Goal: Task Accomplishment & Management: Manage account settings

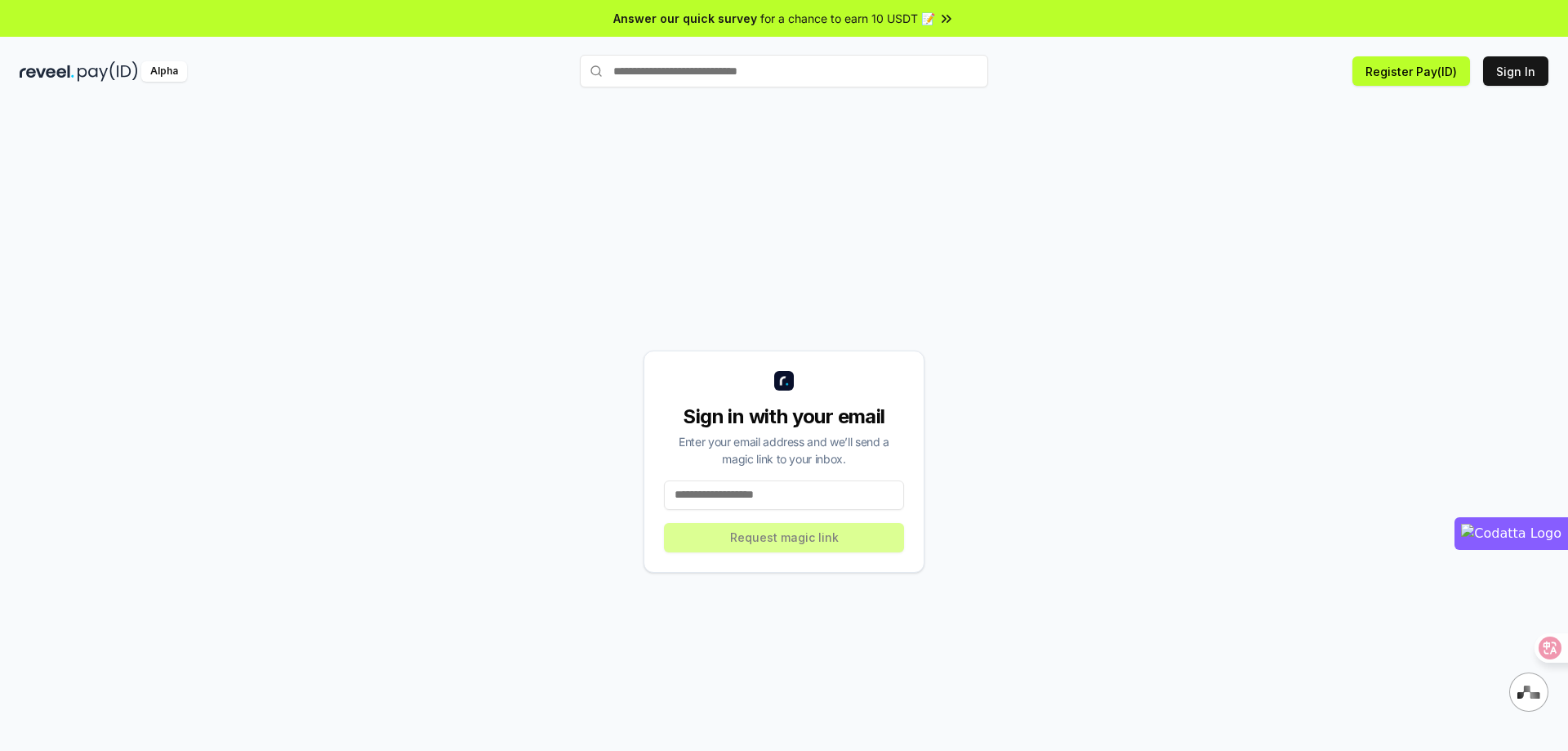
click at [770, 495] on input at bounding box center [784, 495] width 240 height 30
type input "**********"
click at [776, 537] on button "Request magic link" at bounding box center [784, 537] width 240 height 30
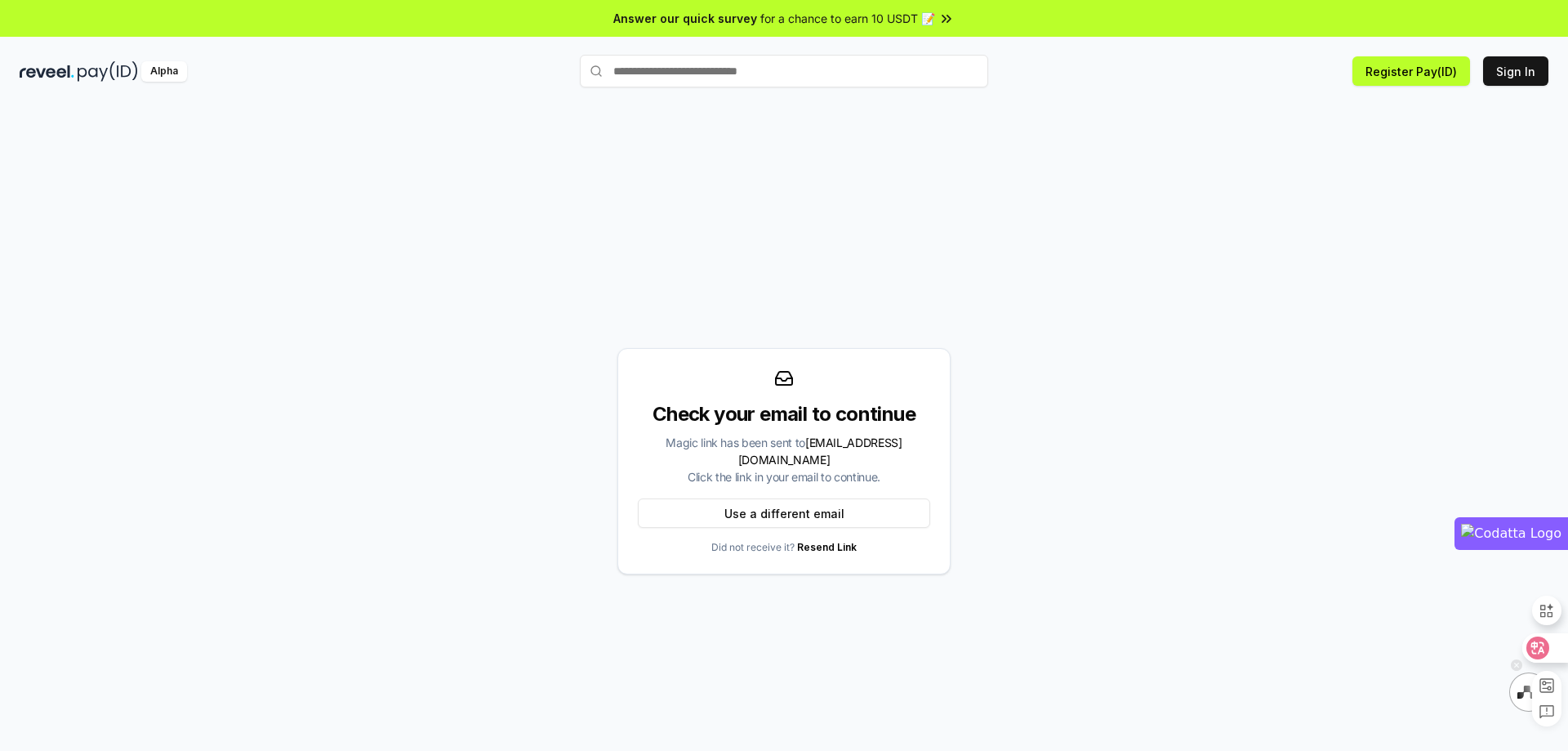
click at [1547, 647] on icon at bounding box center [1538, 647] width 23 height 23
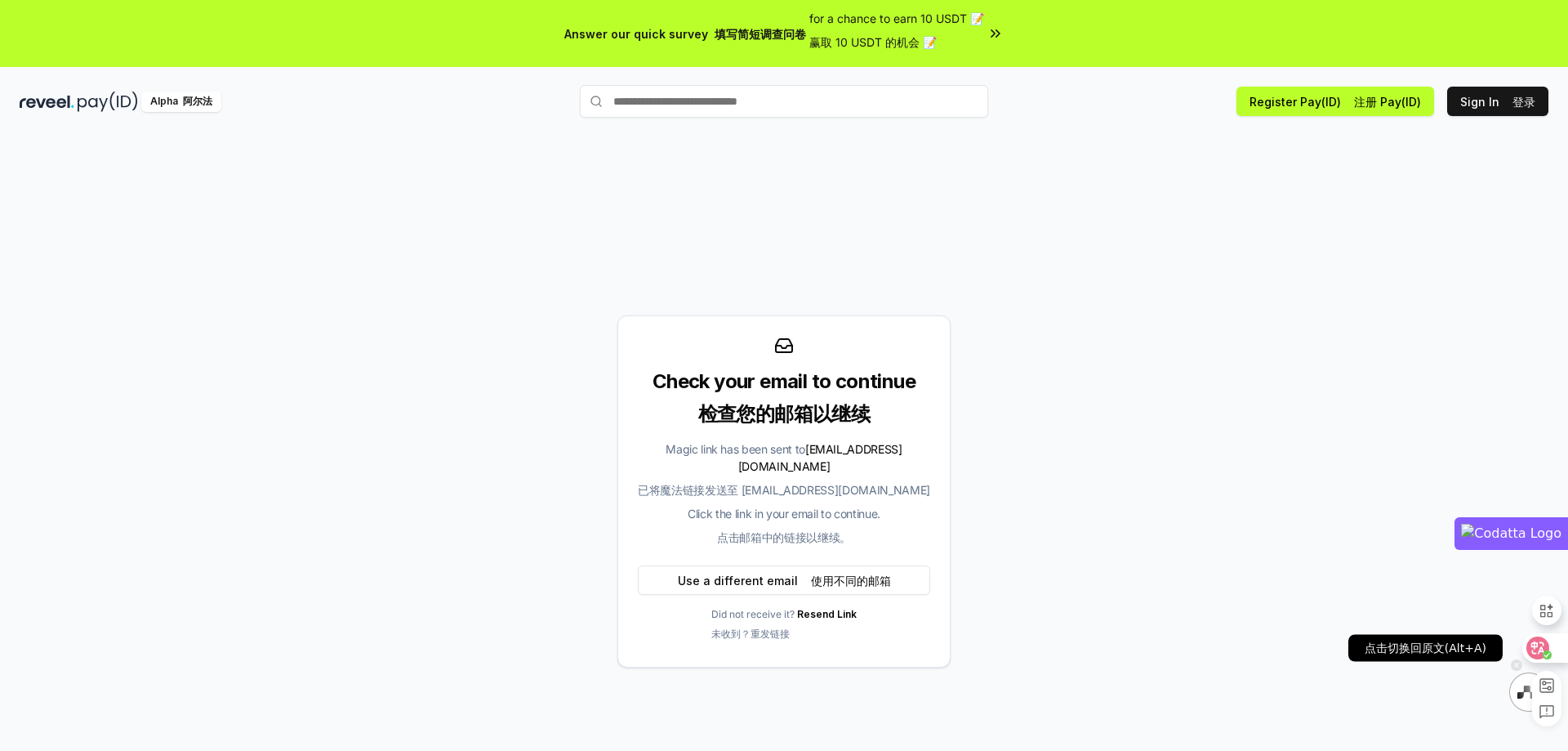
click at [1540, 642] on icon at bounding box center [1538, 647] width 14 height 13
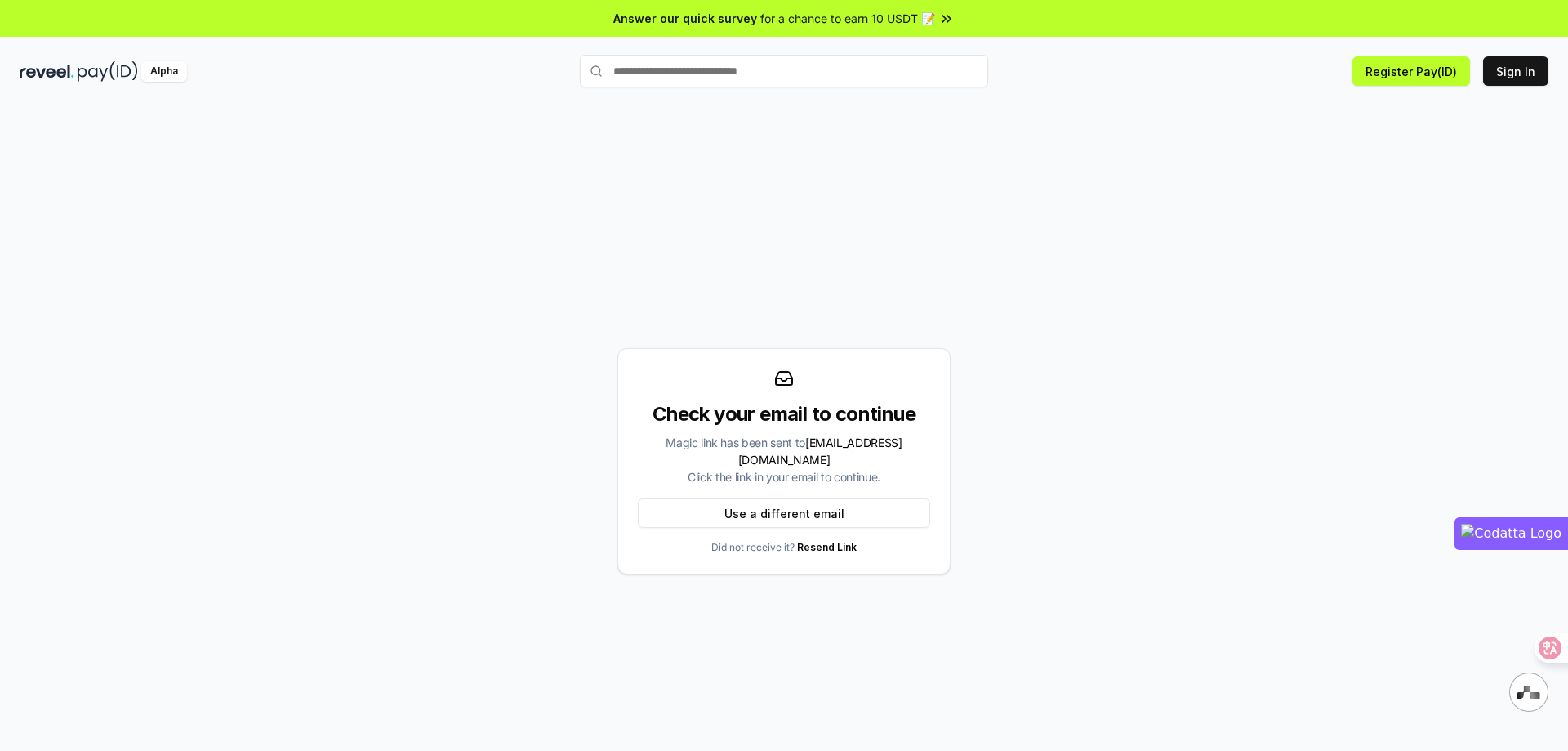
click at [836, 74] on input "text" at bounding box center [784, 71] width 408 height 33
type input "*******"
click at [953, 107] on span "Register" at bounding box center [953, 102] width 55 height 25
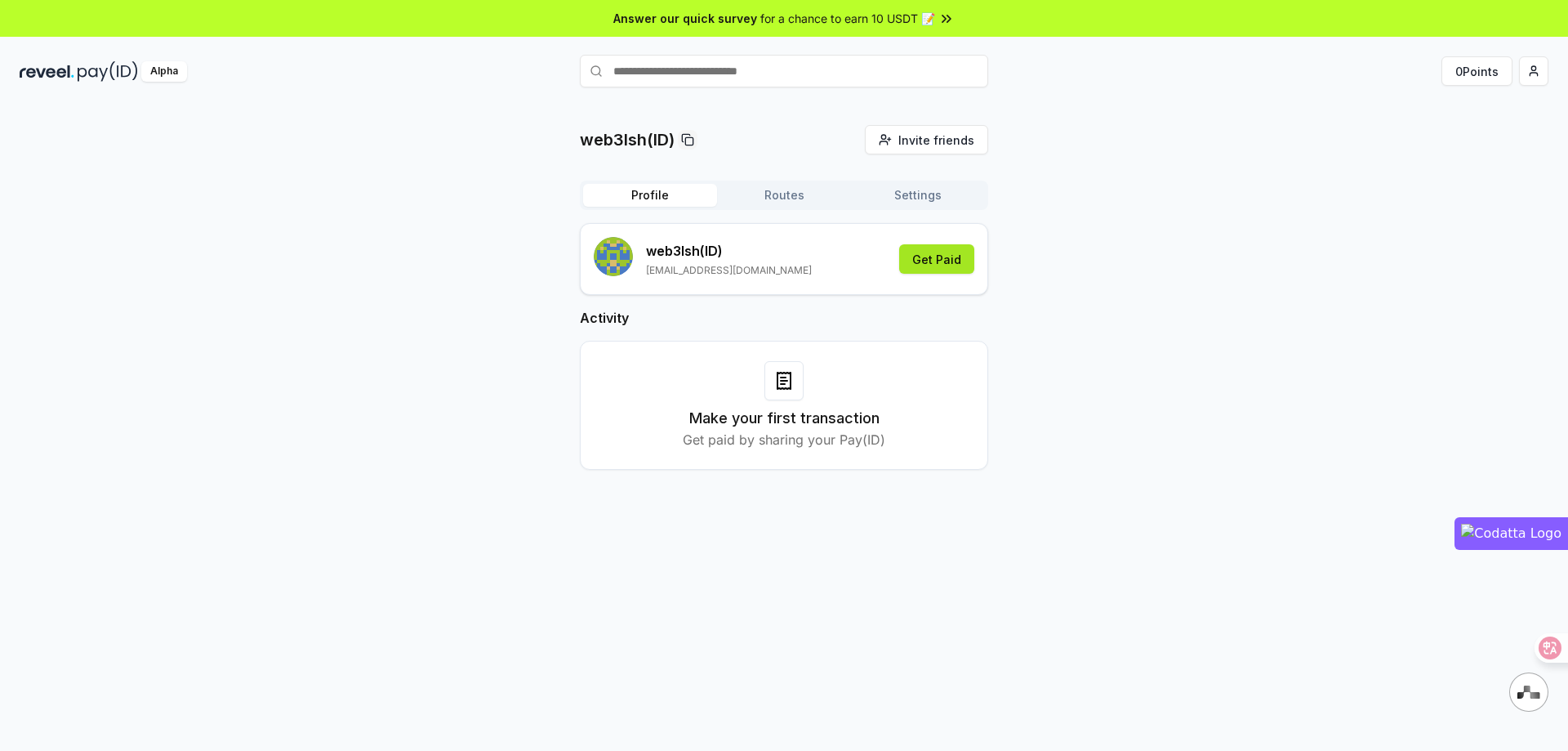
click at [932, 257] on button "Get Paid" at bounding box center [936, 259] width 75 height 30
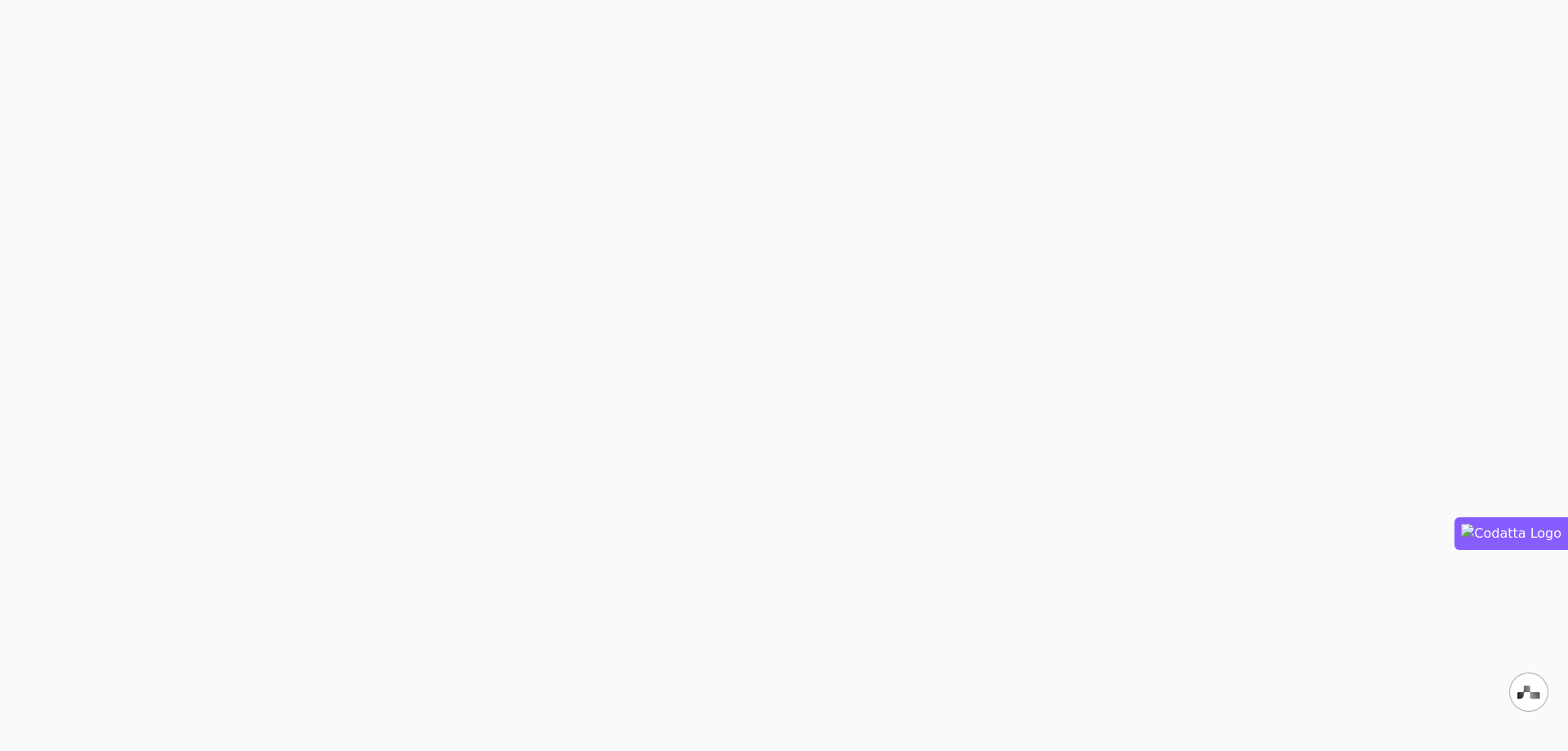
click at [847, 134] on body "Quick Buy" at bounding box center [784, 376] width 1568 height 751
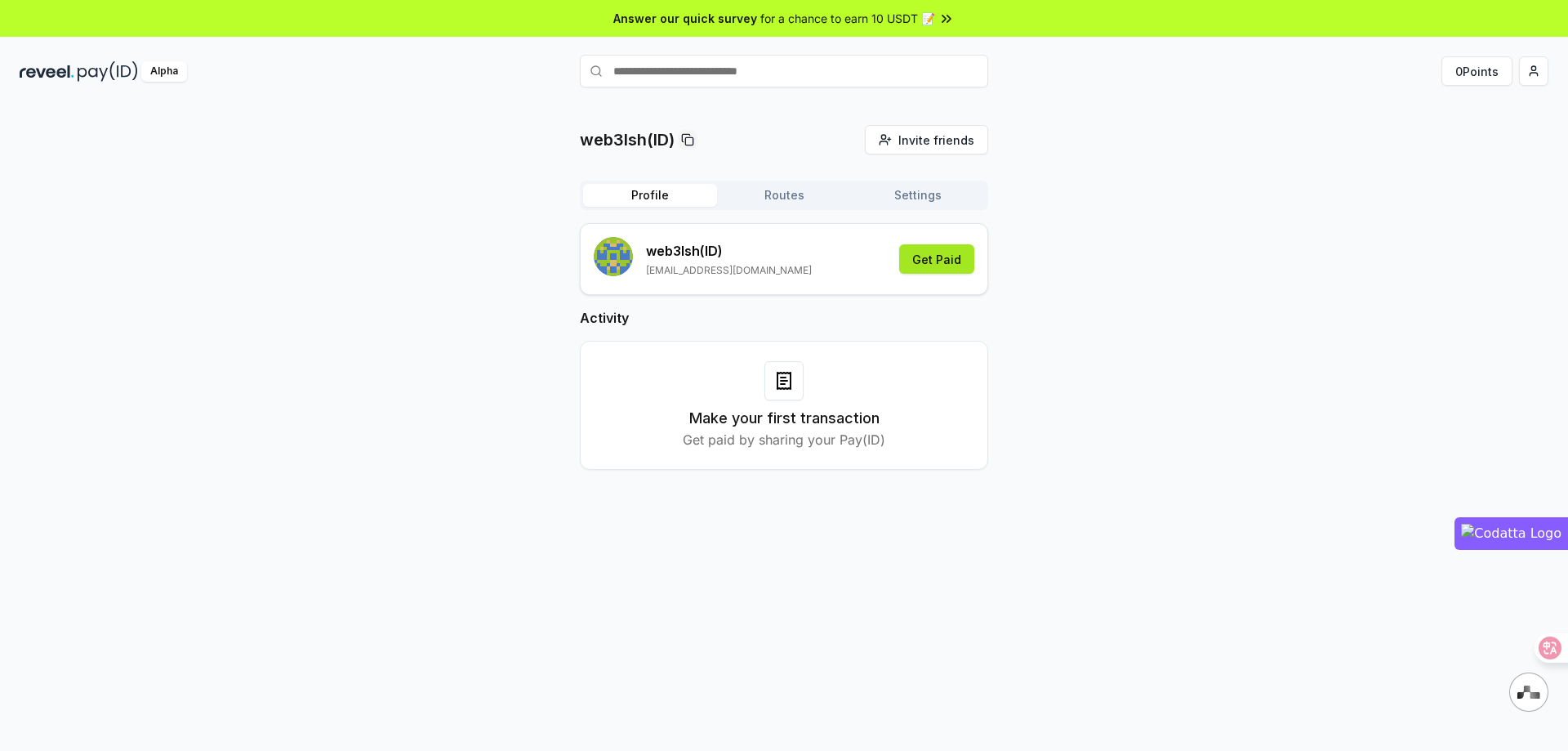
click at [938, 261] on button "Get Paid" at bounding box center [936, 259] width 75 height 30
drag, startPoint x: 1567, startPoint y: 0, endPoint x: 1156, endPoint y: 385, distance: 563.2
click at [1156, 390] on div "web3lsh(ID) Invite friends Invite Profile Routes Settings web3lsh (ID) liulangd…" at bounding box center [784, 310] width 1529 height 370
click at [1541, 646] on icon at bounding box center [1538, 647] width 14 height 13
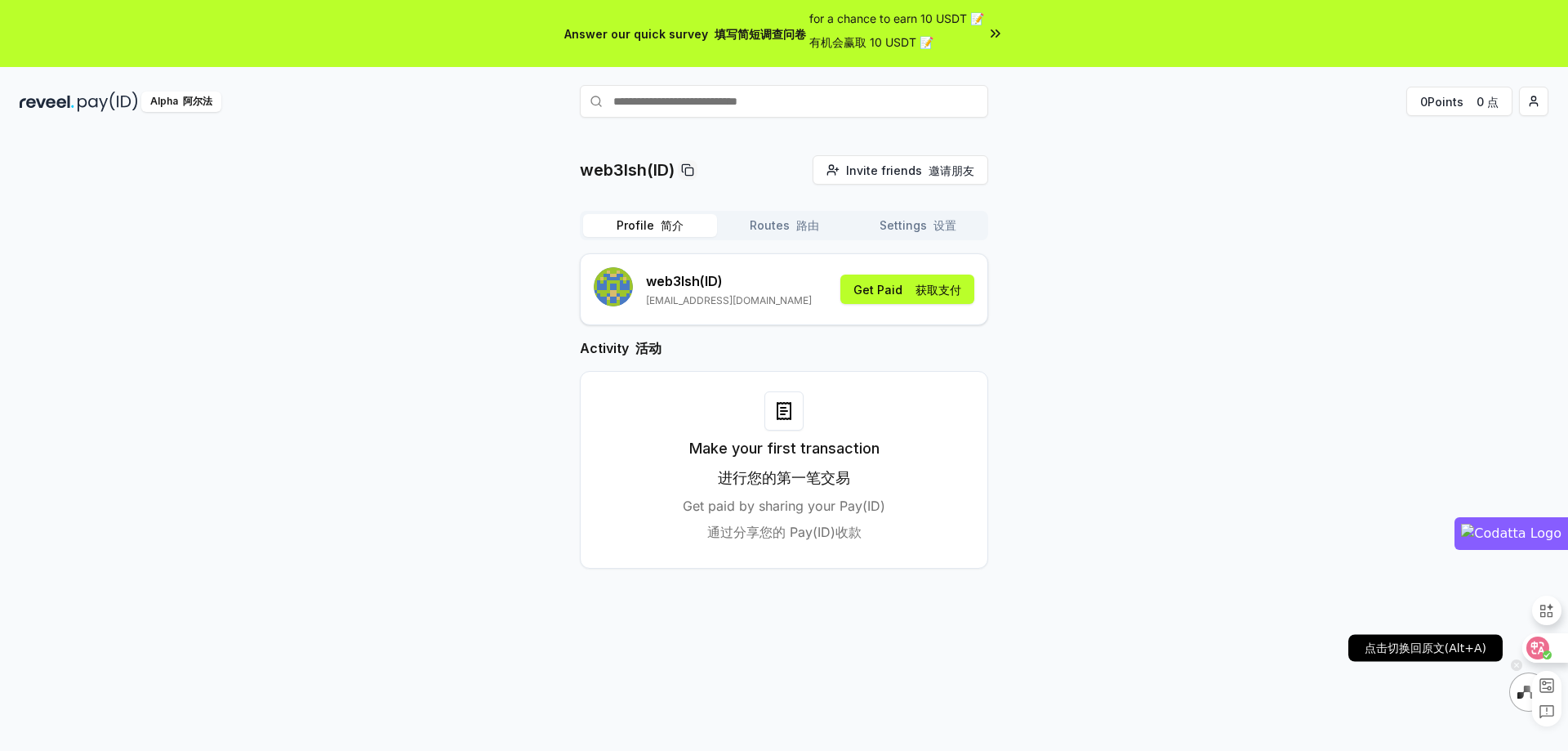
click at [1541, 644] on icon at bounding box center [1538, 647] width 16 height 16
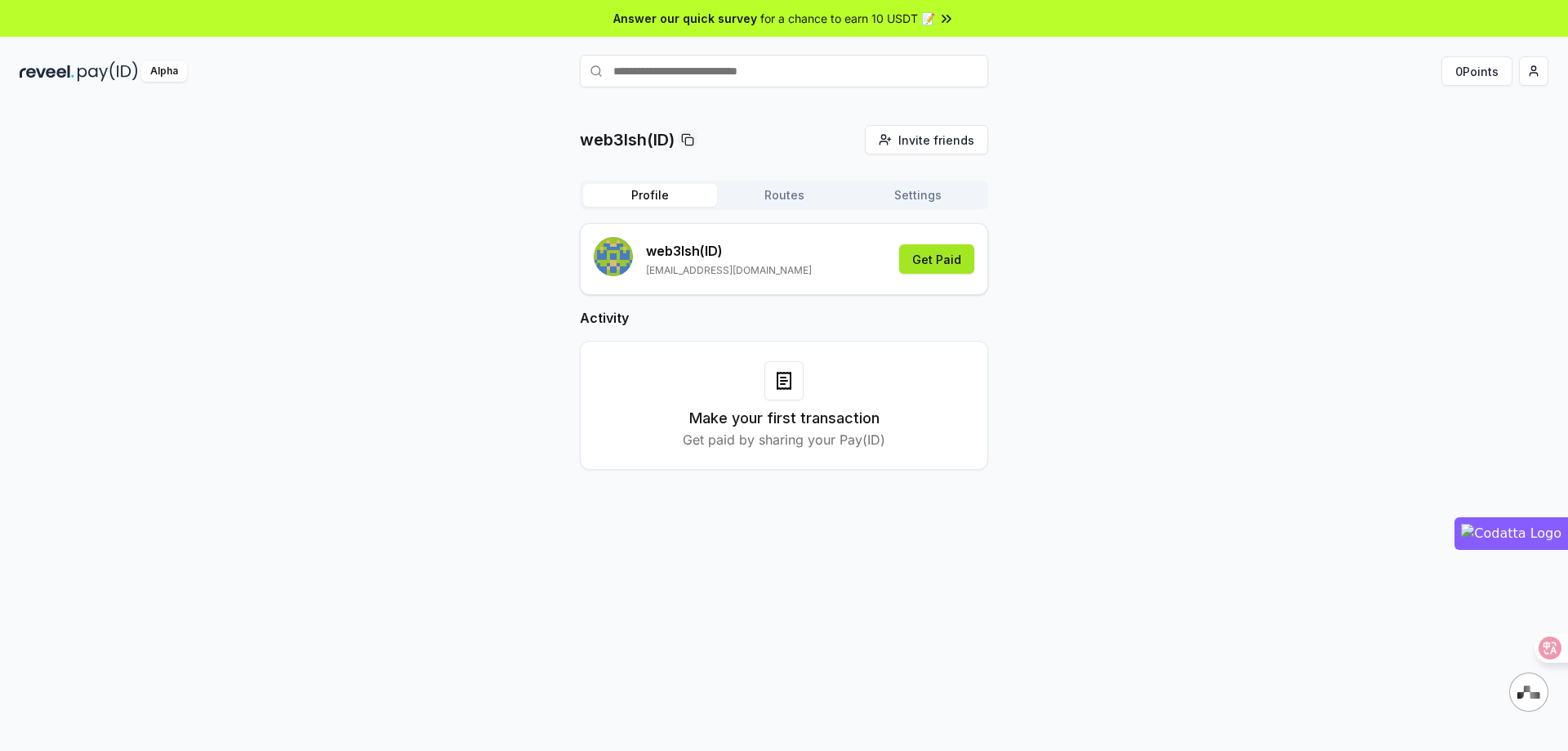
click at [920, 263] on button "Get Paid" at bounding box center [936, 259] width 75 height 30
click at [931, 260] on button "Get Paid" at bounding box center [936, 259] width 75 height 30
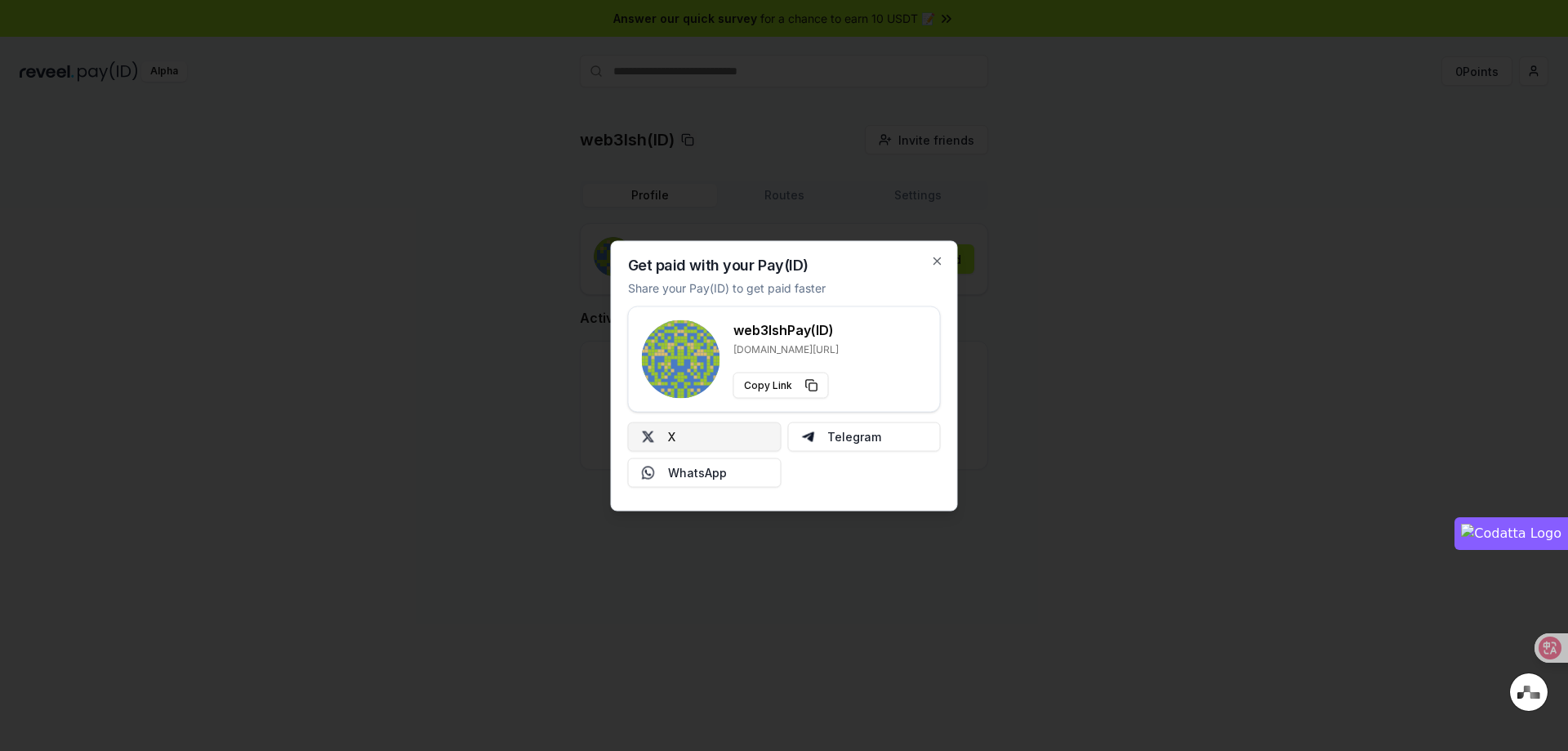
click at [724, 438] on button "X" at bounding box center [705, 436] width 154 height 30
click at [940, 262] on icon "button" at bounding box center [937, 260] width 13 height 13
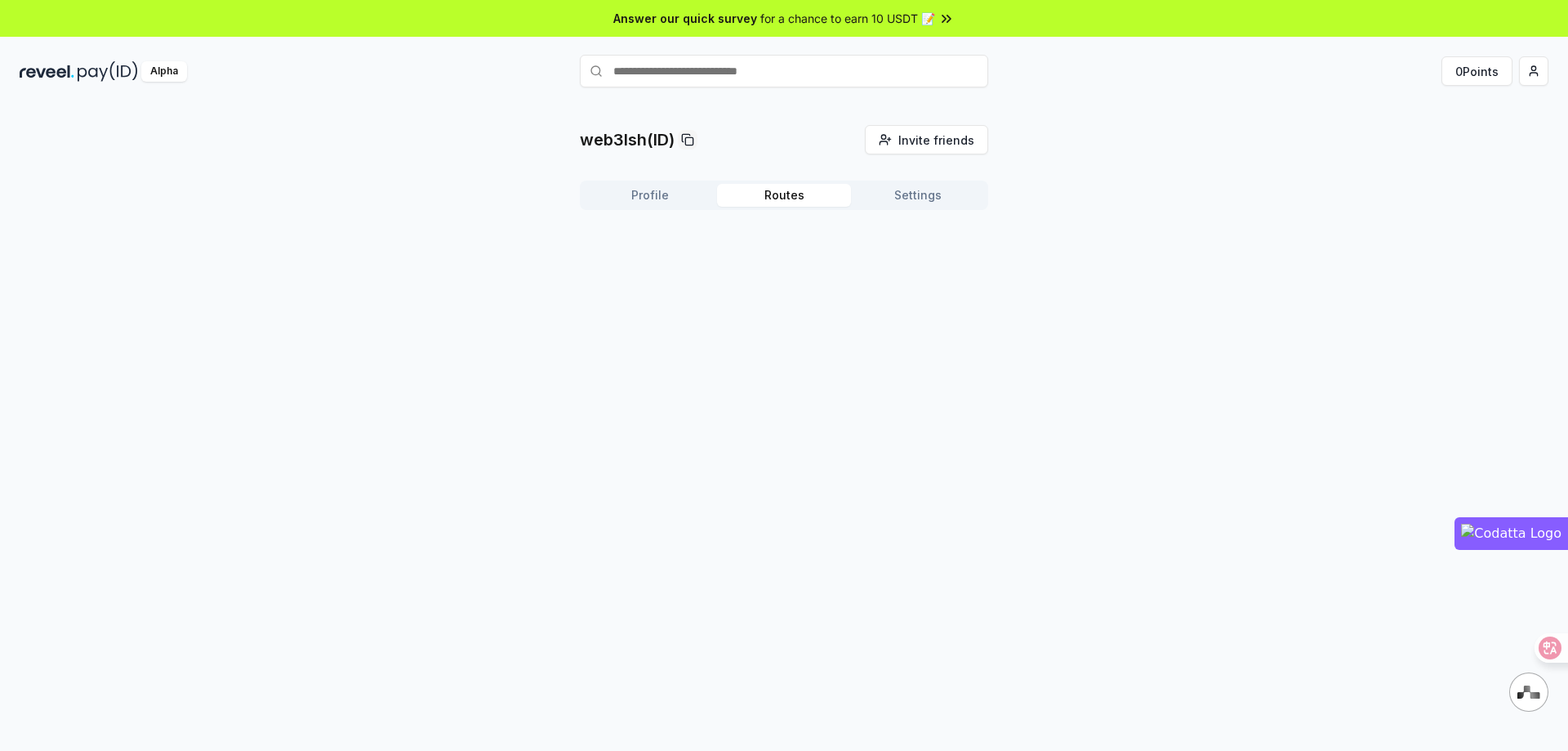
click at [783, 197] on button "Routes" at bounding box center [784, 195] width 134 height 23
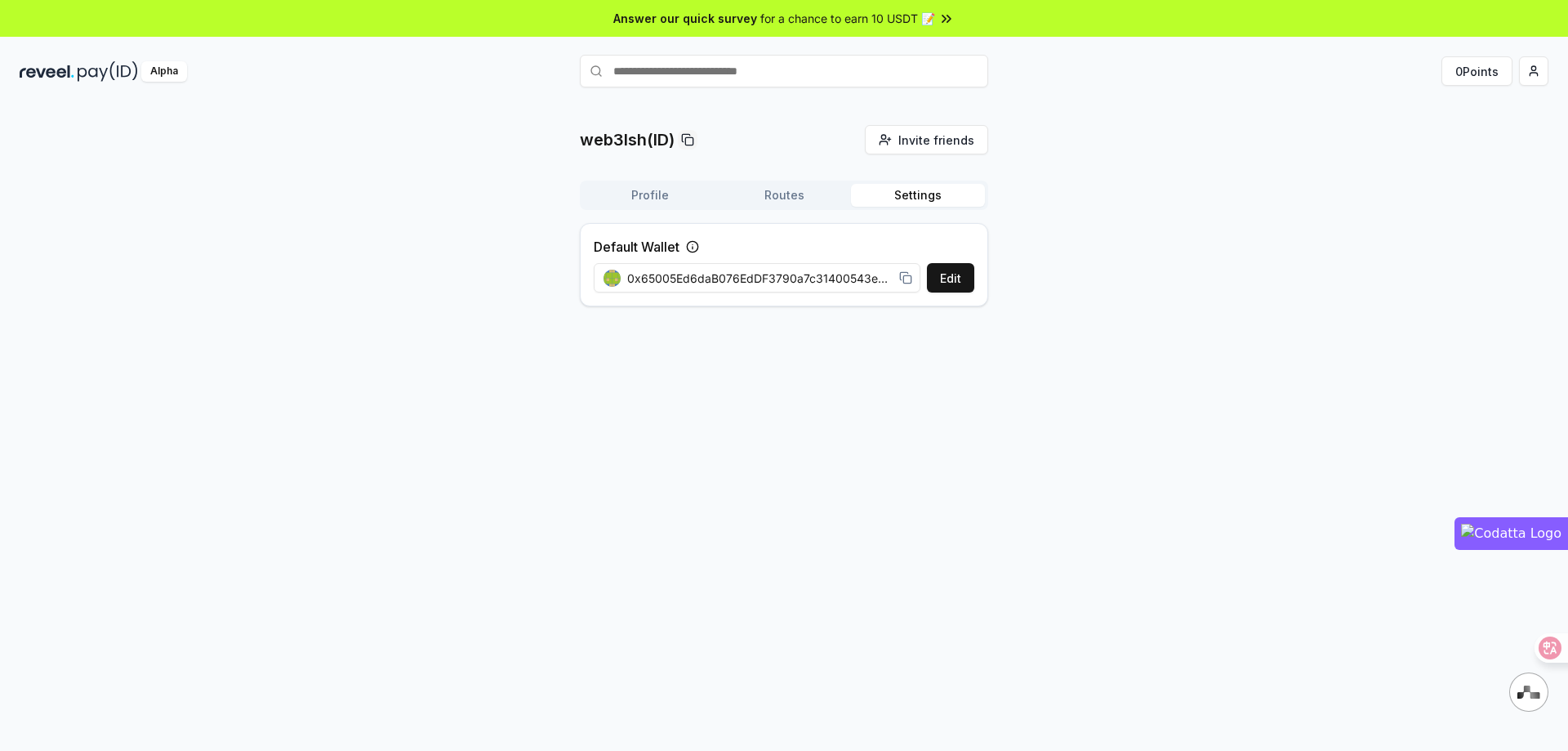
click at [940, 186] on button "Settings" at bounding box center [918, 195] width 134 height 23
drag, startPoint x: 628, startPoint y: 277, endPoint x: 891, endPoint y: 275, distance: 263.0
click at [891, 275] on span "0x65005Ed6daB076EdDF3790a7c31400543ea43bf4" at bounding box center [760, 278] width 266 height 17
click at [911, 278] on rect at bounding box center [907, 278] width 8 height 8
click at [1231, 206] on div "web3lsh(ID) Invite friends Invite Profile Routes Settings Default Wallet Edit 0…" at bounding box center [784, 222] width 1529 height 195
